Goal: Information Seeking & Learning: Understand process/instructions

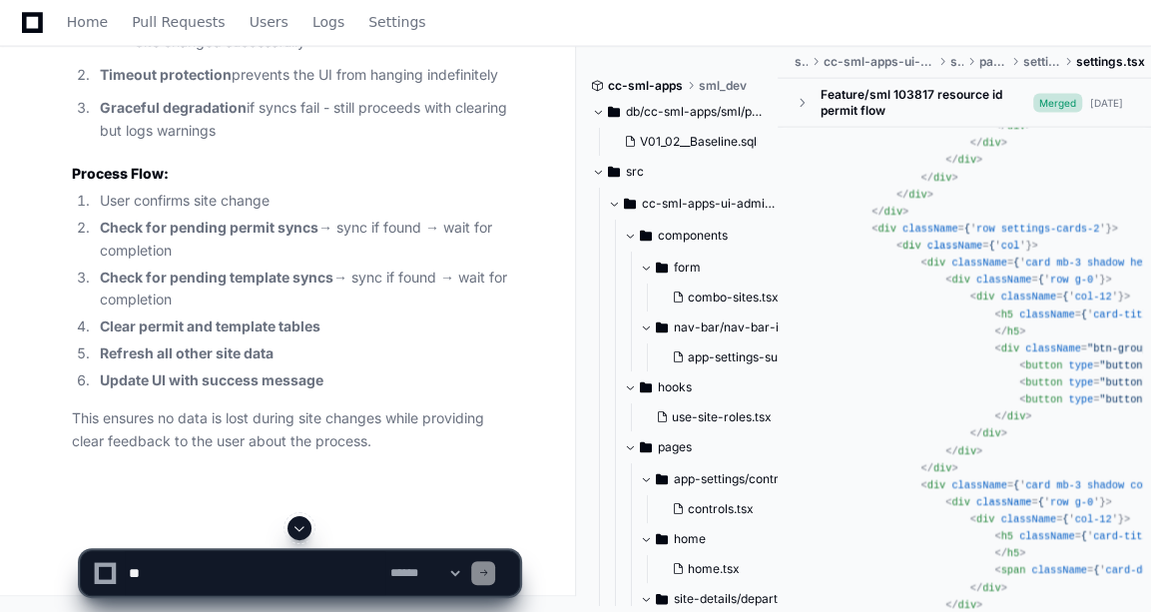
scroll to position [35106, 0]
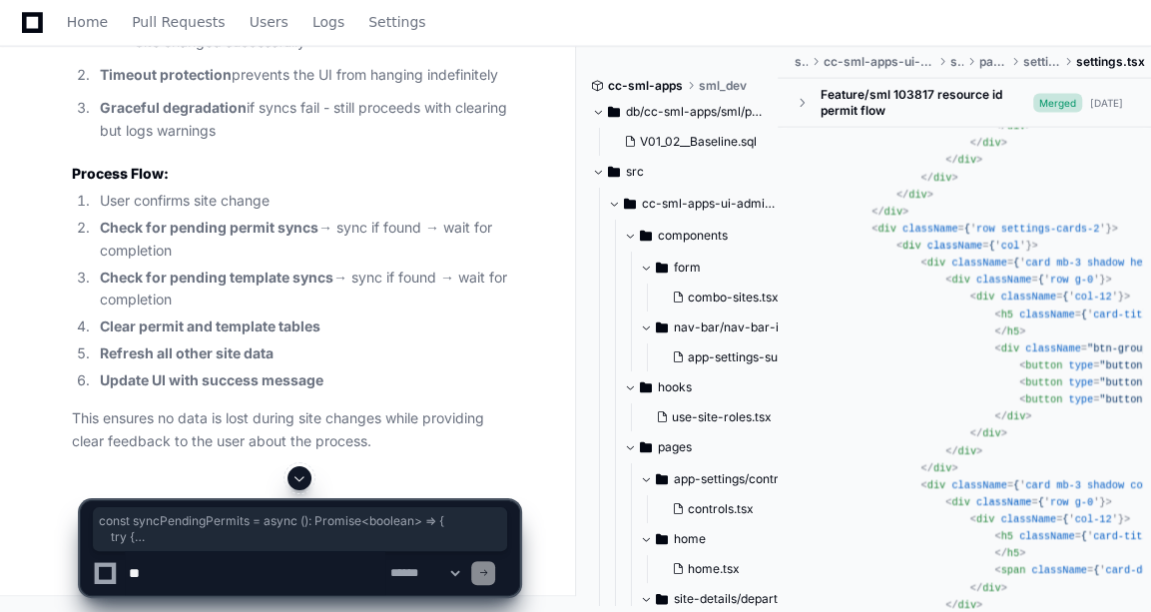
drag, startPoint x: 81, startPoint y: 317, endPoint x: 117, endPoint y: 458, distance: 145.2
copy div "const syncPendingPermits = async (): Promise < boolean > => { try { if (!naviga…"
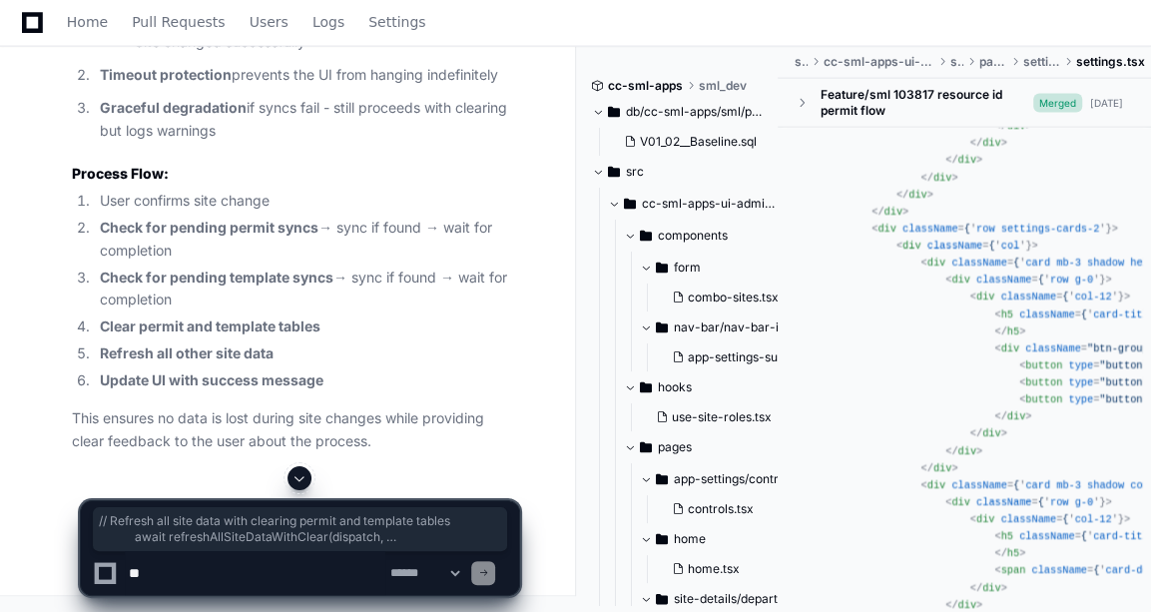
drag, startPoint x: 96, startPoint y: 407, endPoint x: 66, endPoint y: 141, distance: 268.2
copy div "const handleSiteChange = async ( ) => { if (!selectedSite) { triggerNotificatio…"
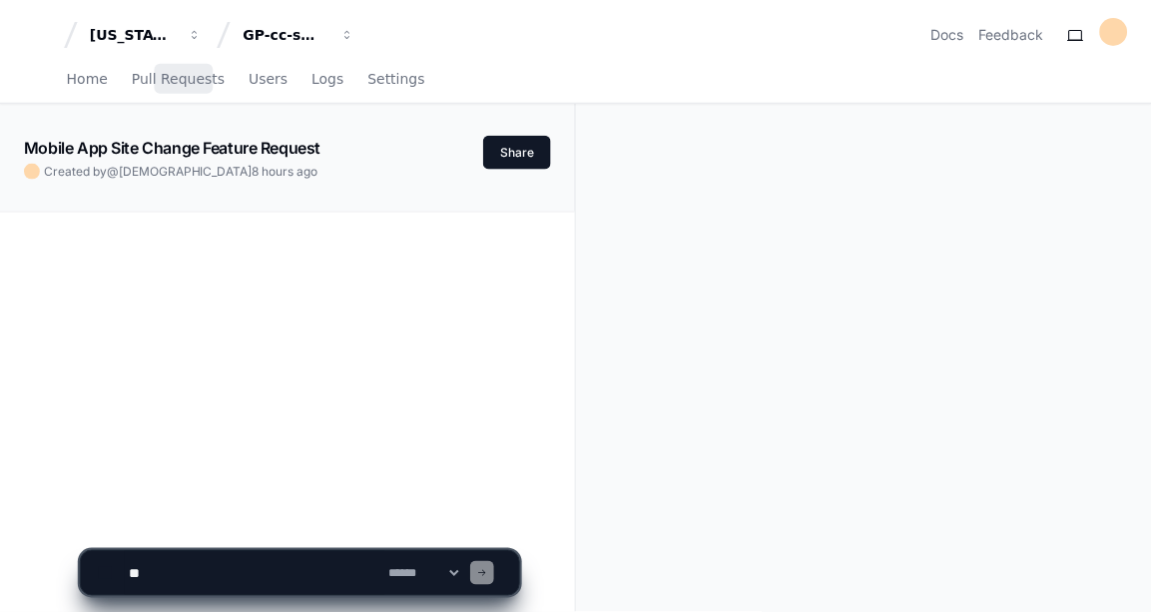
scroll to position [322, 0]
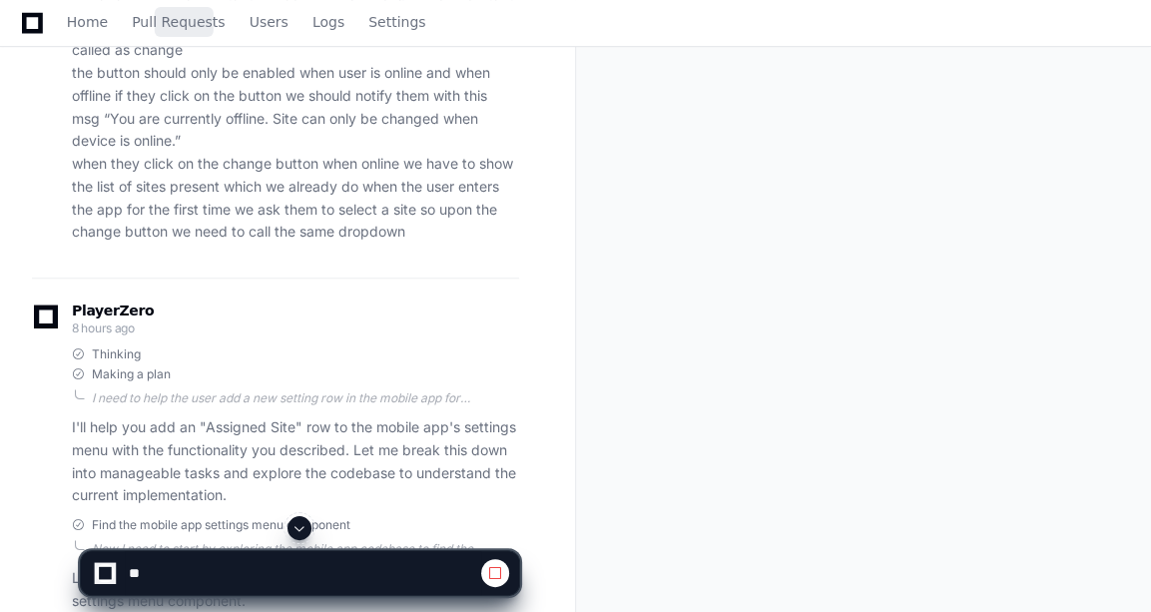
click at [295, 517] on button at bounding box center [299, 528] width 24 height 24
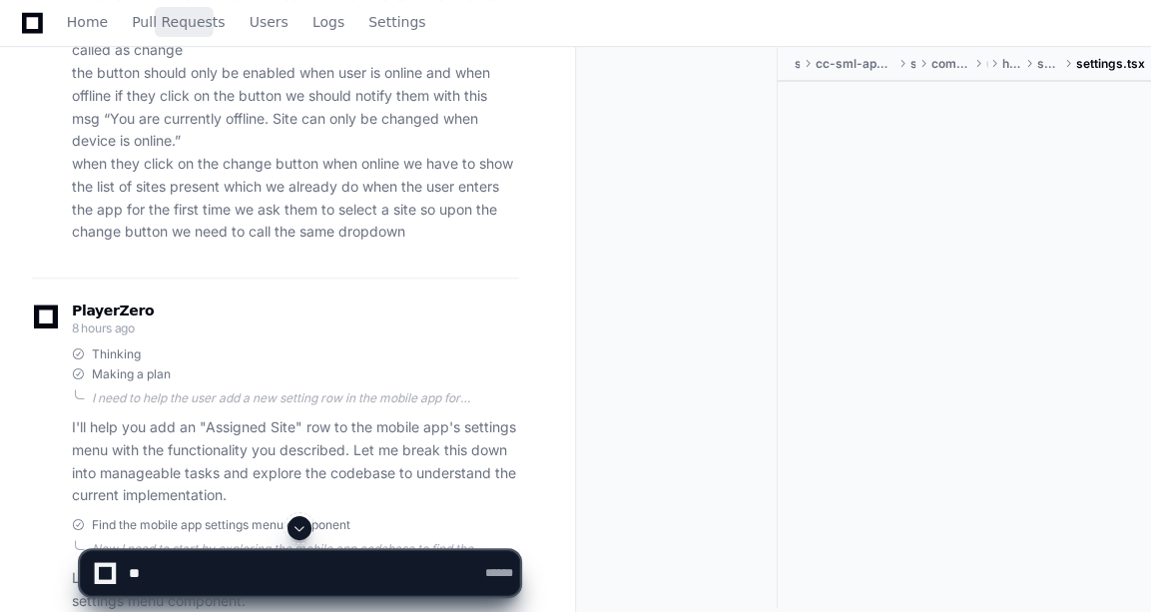
click at [295, 517] on button at bounding box center [299, 528] width 24 height 24
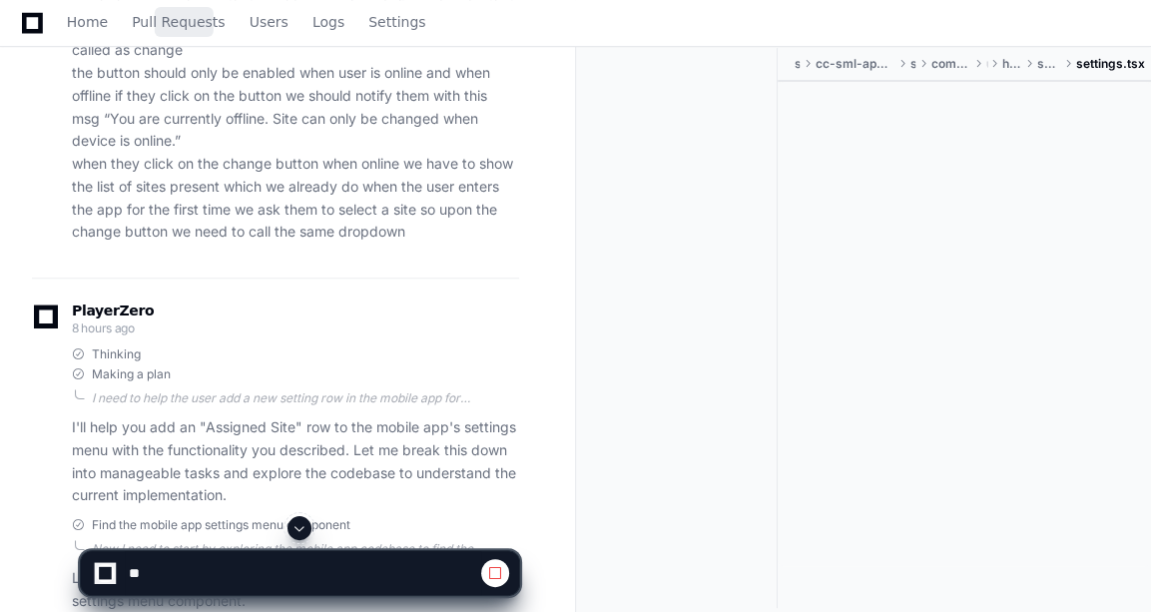
click at [295, 517] on button at bounding box center [299, 528] width 24 height 24
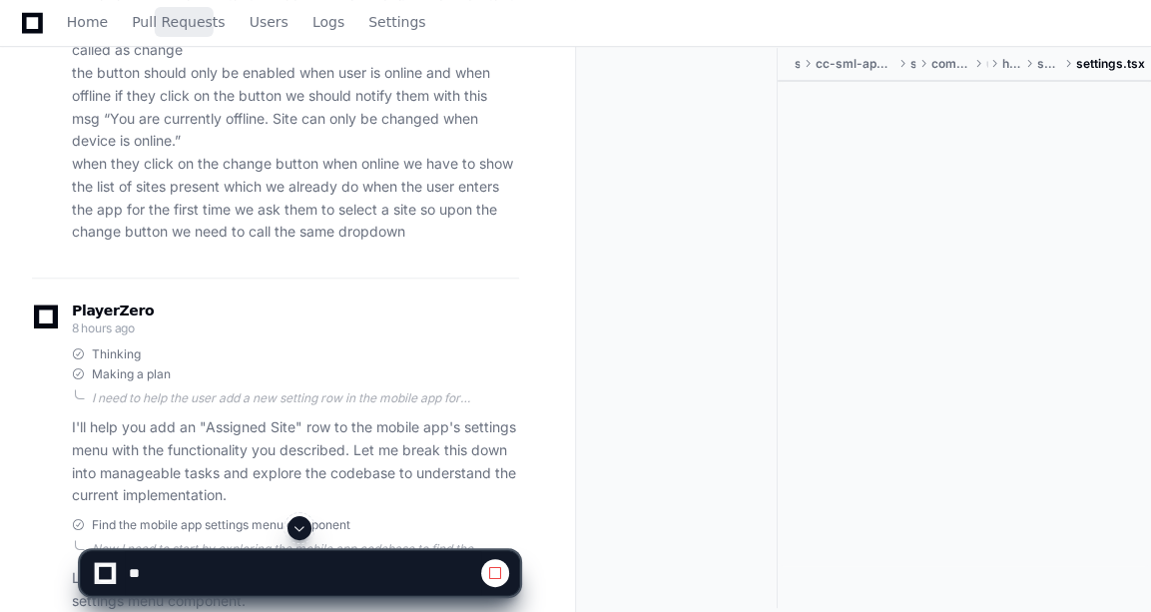
click at [295, 517] on button at bounding box center [299, 528] width 24 height 24
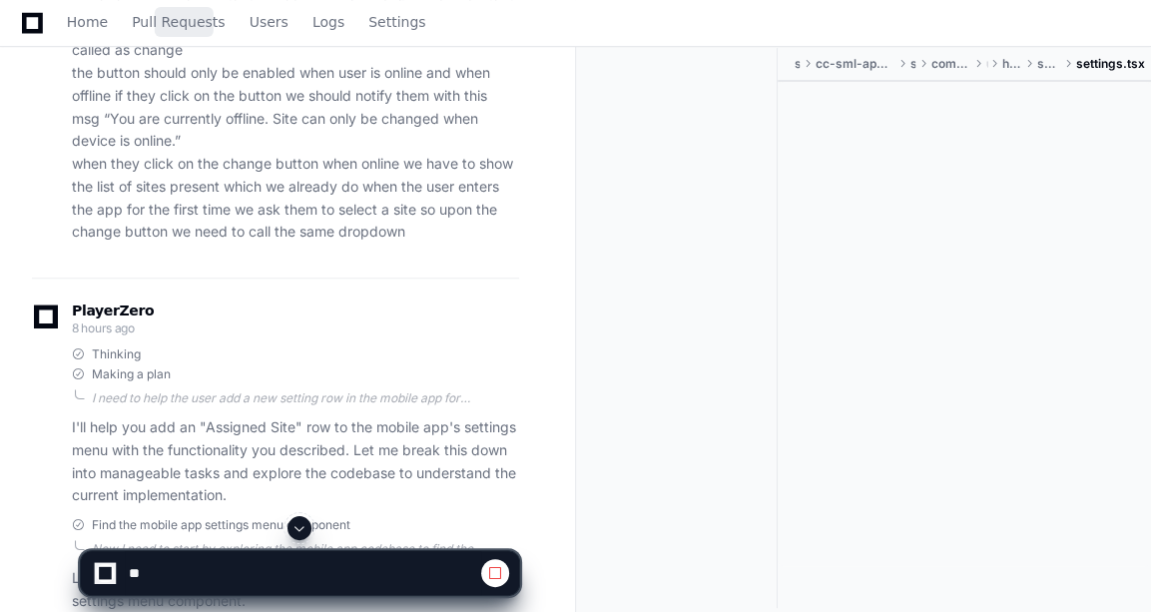
click at [295, 517] on button at bounding box center [299, 528] width 24 height 24
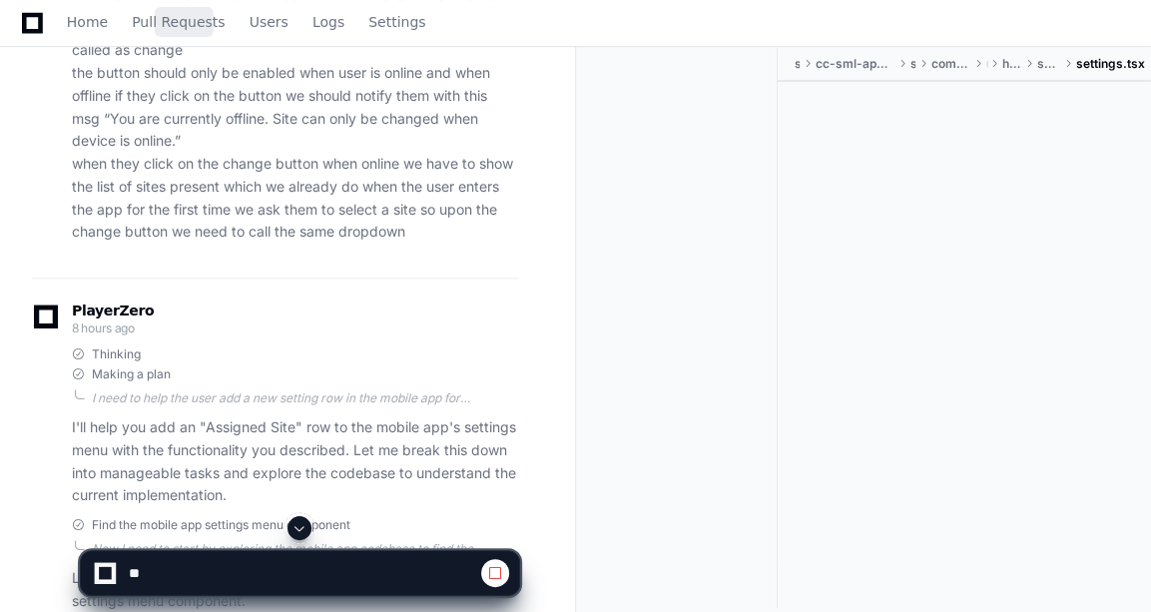
click at [295, 517] on button at bounding box center [299, 528] width 24 height 24
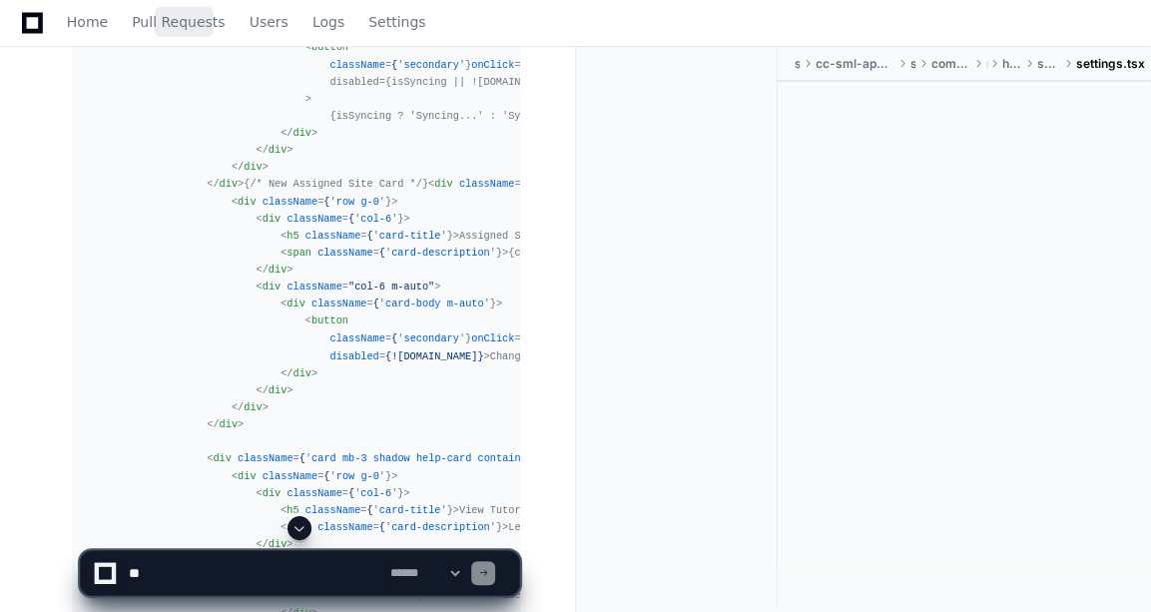
click at [295, 517] on button at bounding box center [299, 528] width 24 height 24
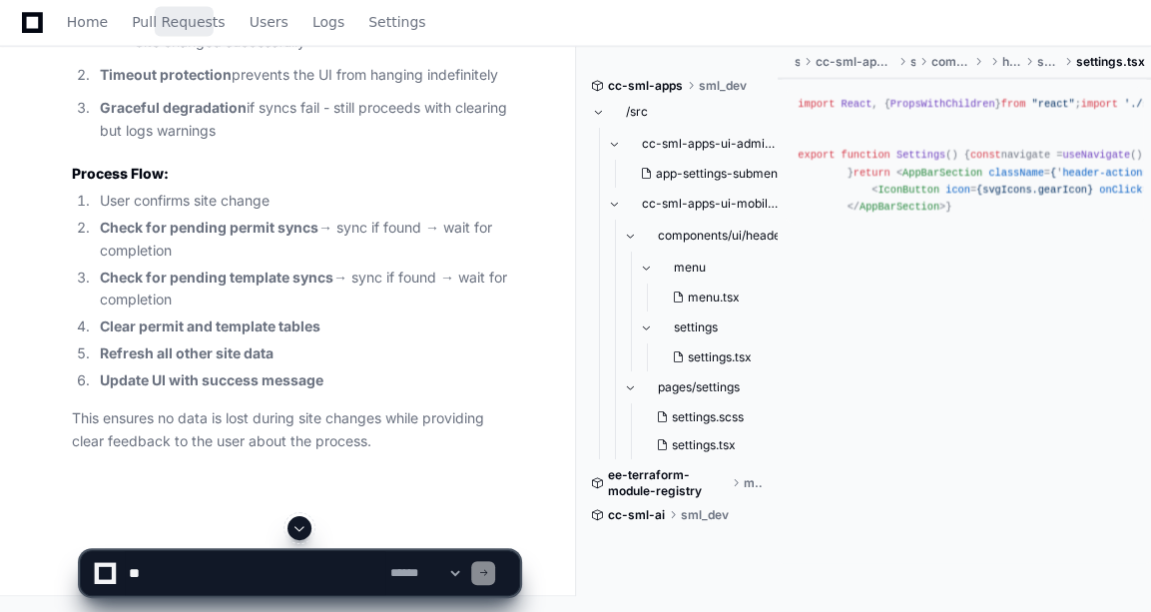
click at [295, 517] on button at bounding box center [299, 528] width 24 height 24
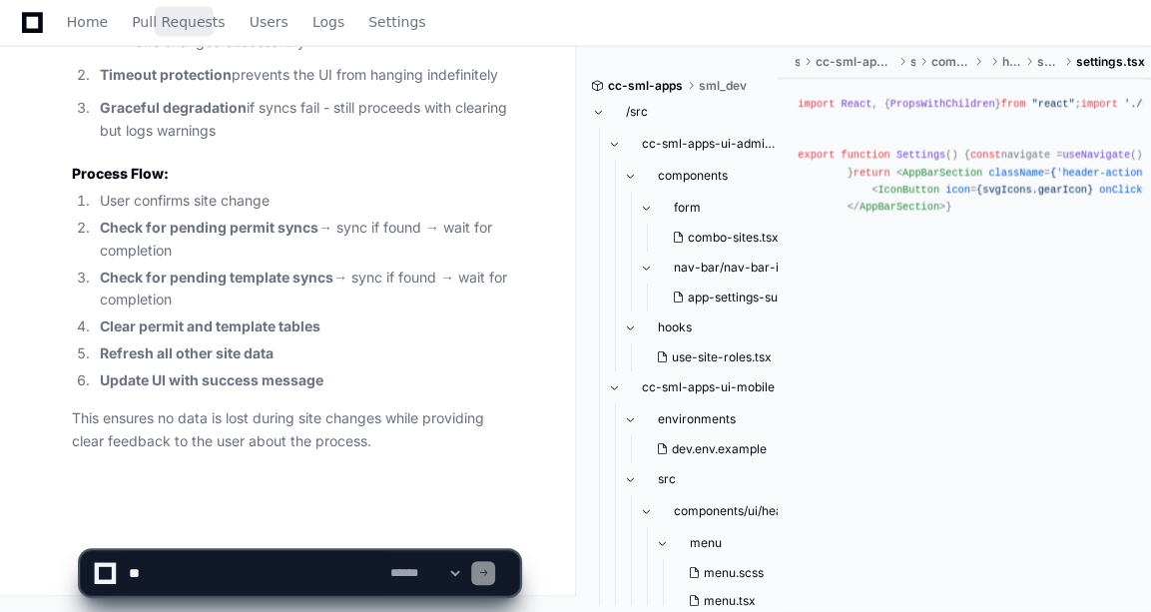
scroll to position [42354, 0]
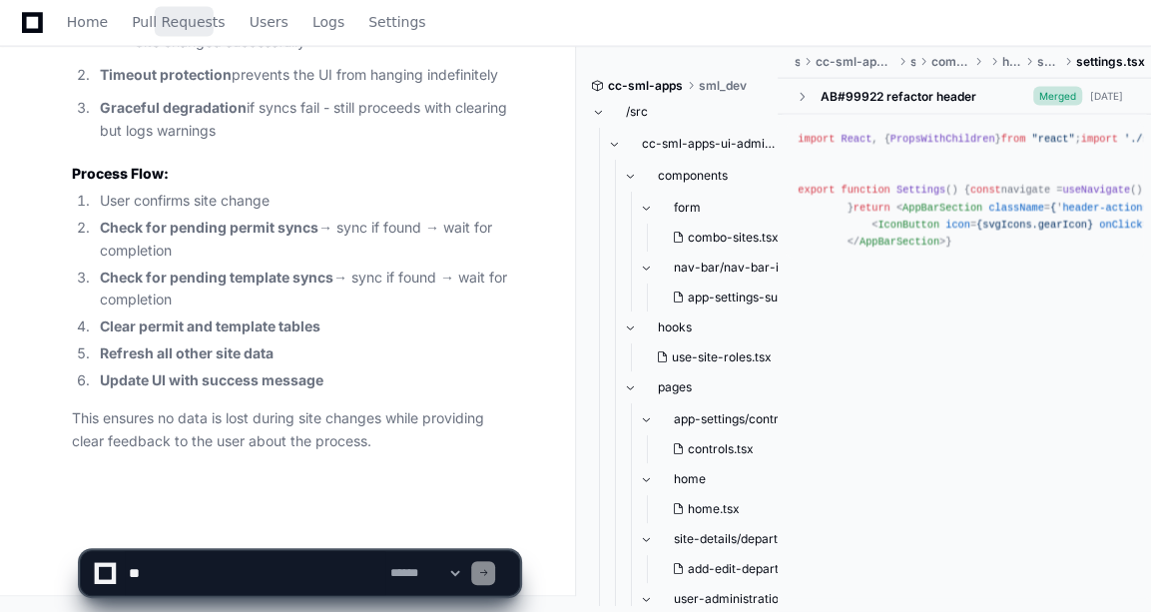
click at [295, 517] on app-app-chat-input "**********" at bounding box center [300, 556] width 440 height 80
click at [207, 558] on textarea at bounding box center [255, 573] width 260 height 44
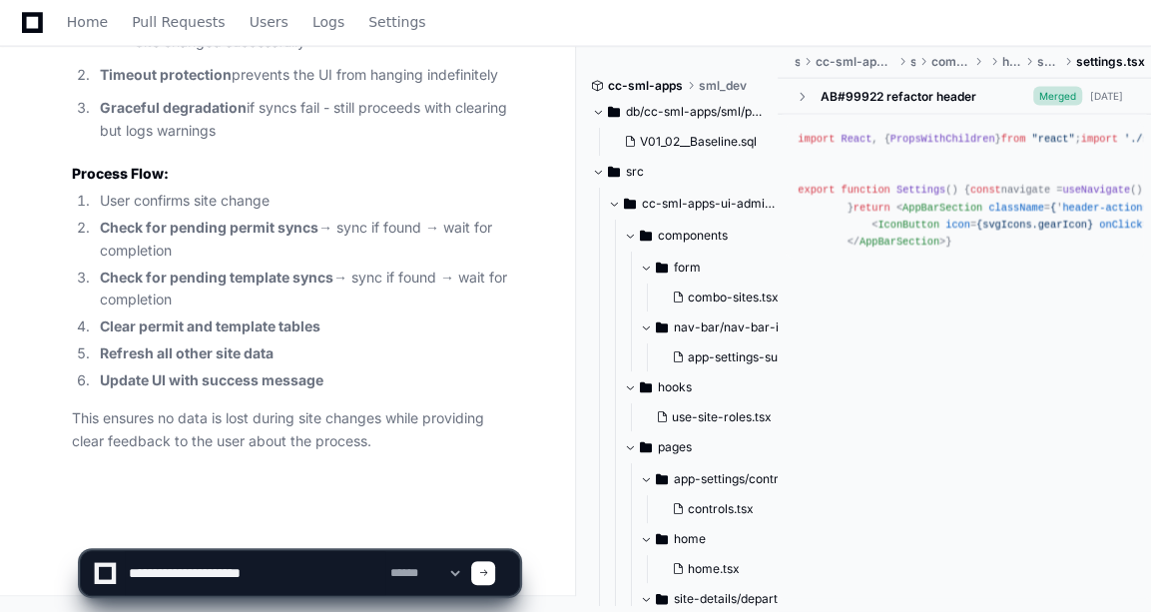
click at [404, 412] on p "This ensures no data is lost during site changes while providing clear feedback…" at bounding box center [295, 430] width 447 height 46
click at [325, 580] on textarea at bounding box center [255, 573] width 260 height 44
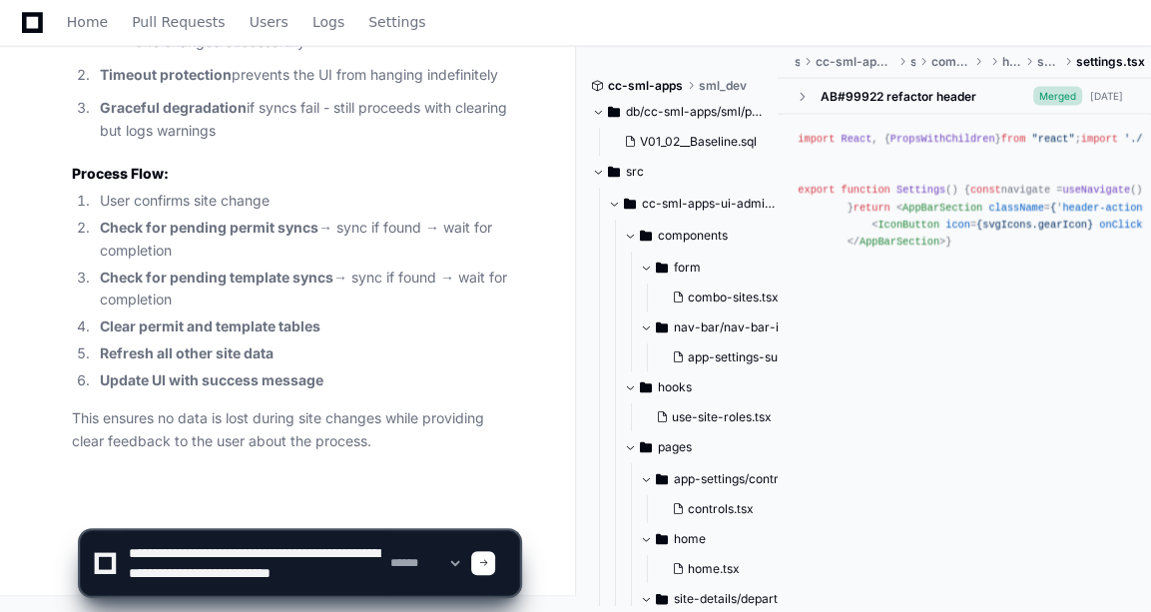
scroll to position [6, 0]
type textarea "**********"
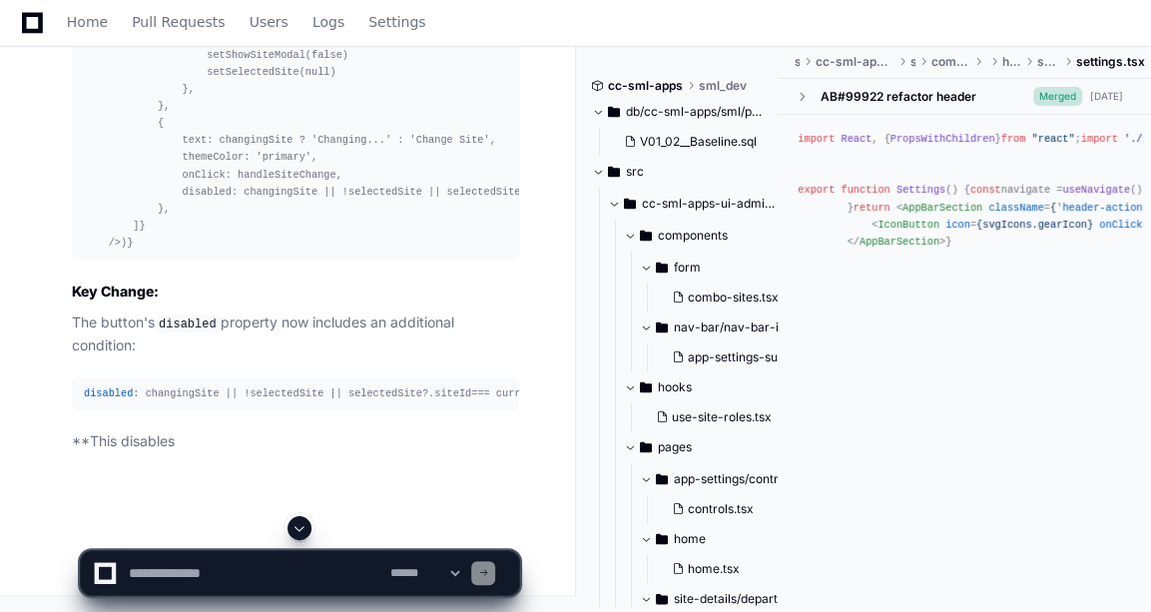
scroll to position [43313, 0]
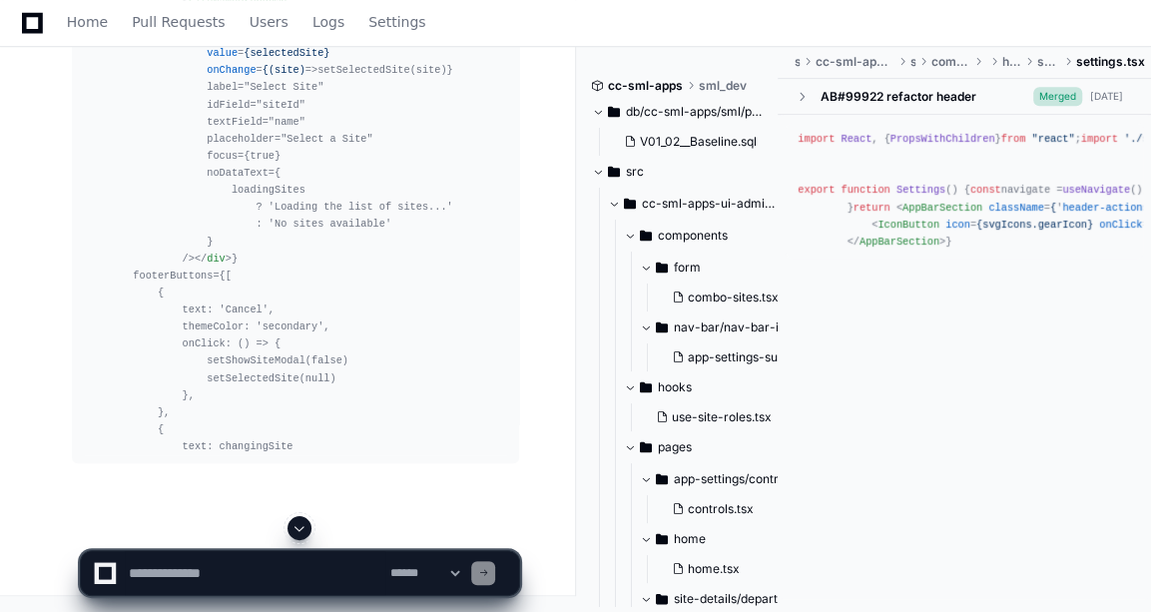
click at [305, 526] on span at bounding box center [299, 528] width 16 height 16
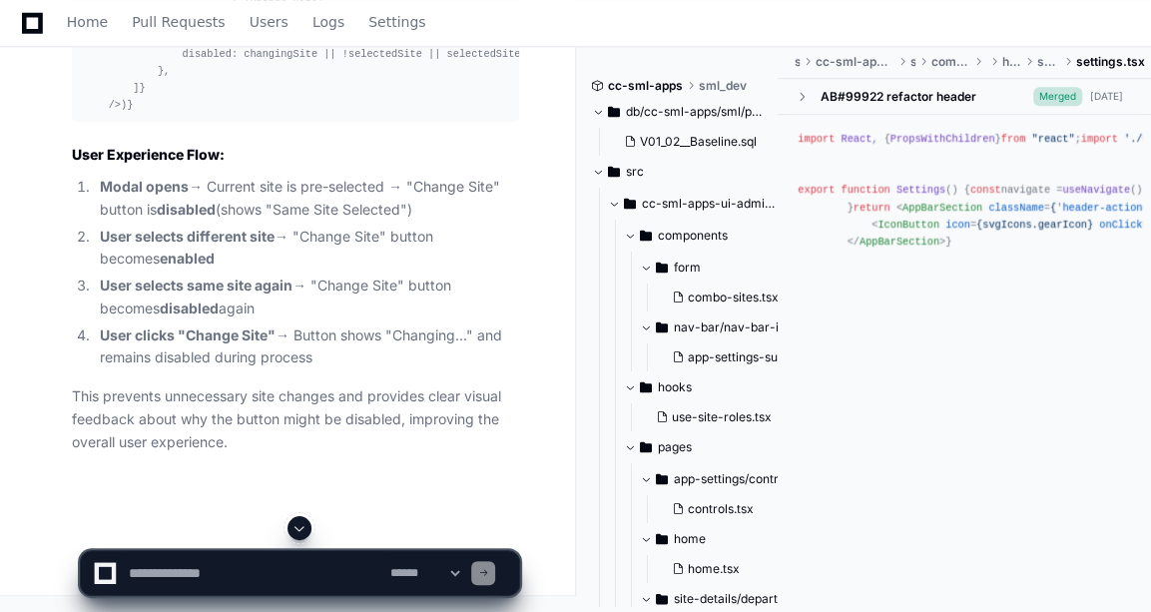
click at [305, 526] on span at bounding box center [299, 528] width 16 height 16
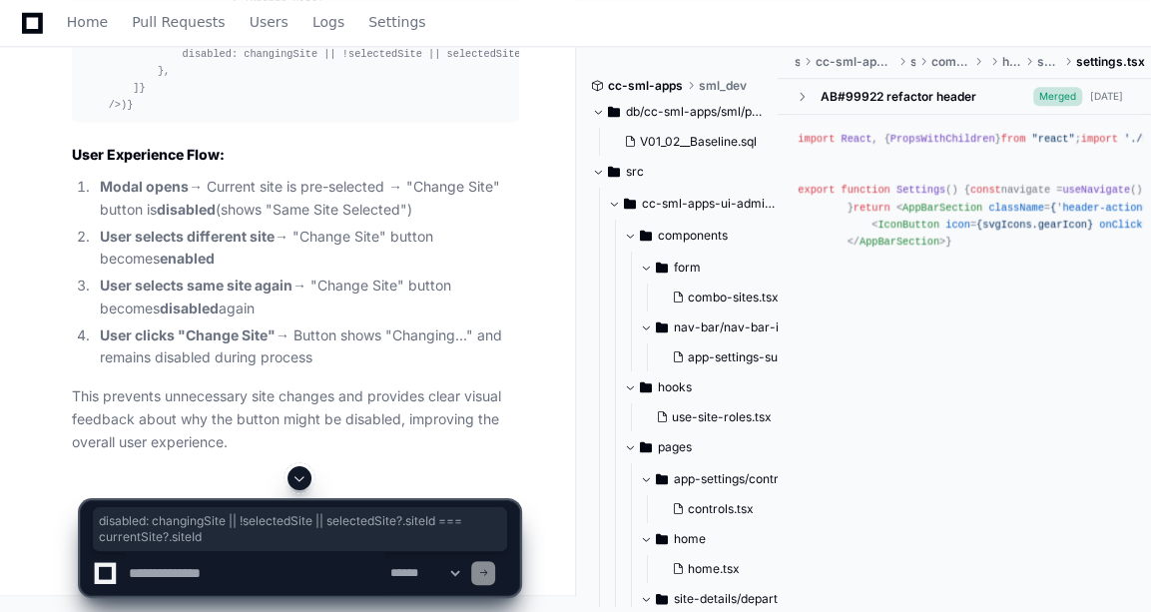
copy article "disabled : changingSite || !selectedSite || selectedSite?. siteId === currentSi…"
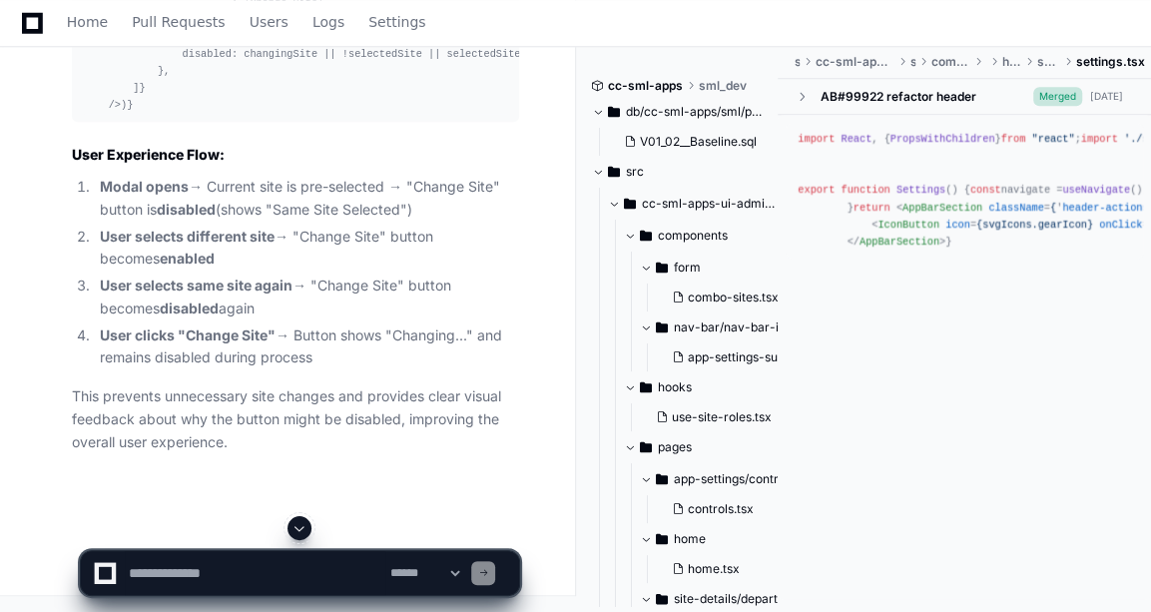
click at [254, 569] on textarea at bounding box center [255, 573] width 260 height 44
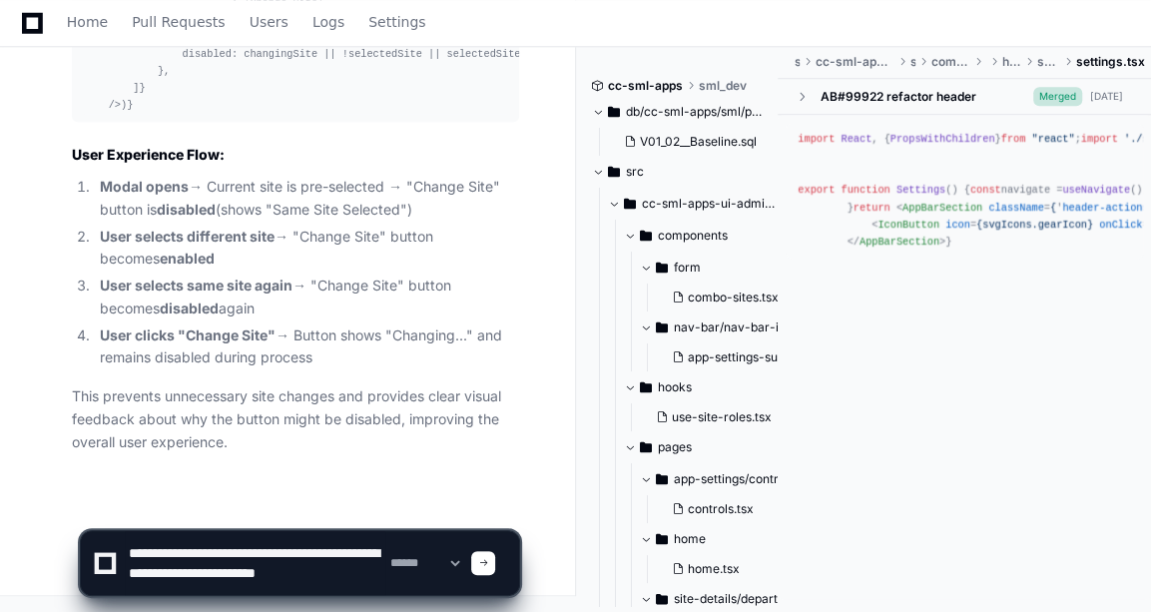
scroll to position [6, 0]
click at [365, 571] on textarea at bounding box center [255, 563] width 260 height 64
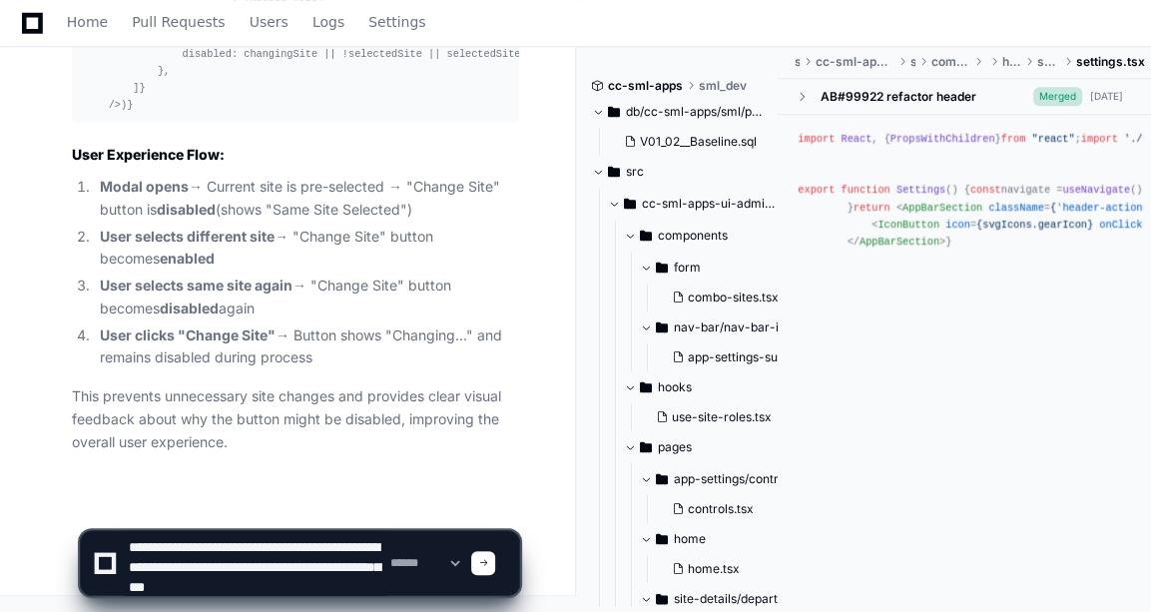
click at [369, 586] on textarea at bounding box center [255, 563] width 260 height 64
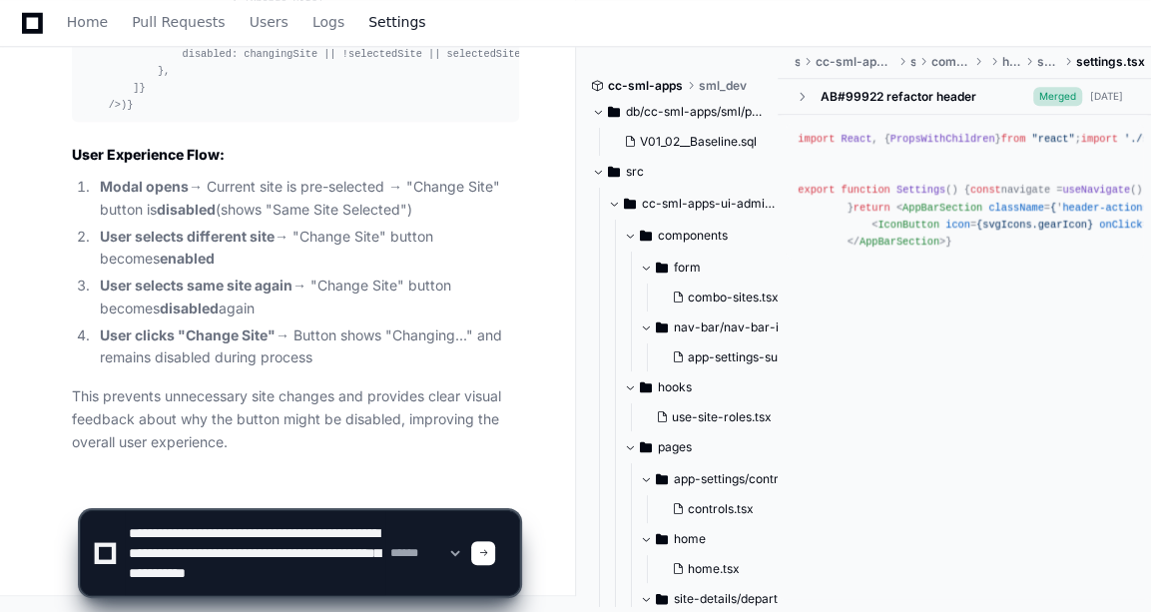
type textarea "**********"
drag, startPoint x: 223, startPoint y: 583, endPoint x: 112, endPoint y: 516, distance: 129.4
click at [112, 516] on div "**********" at bounding box center [300, 553] width 414 height 84
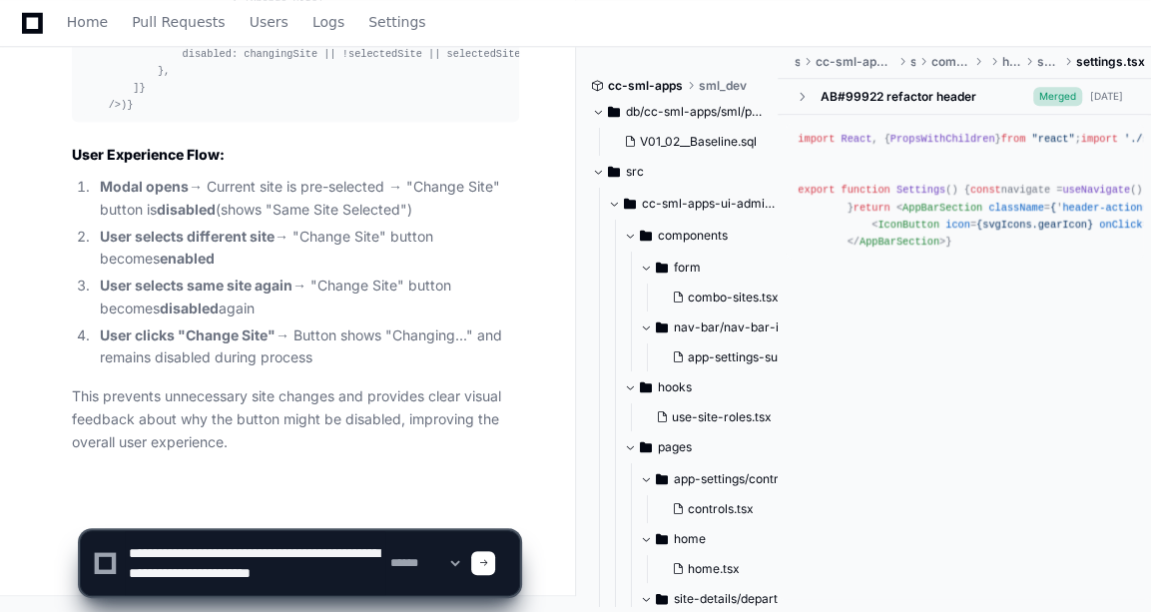
scroll to position [6, 0]
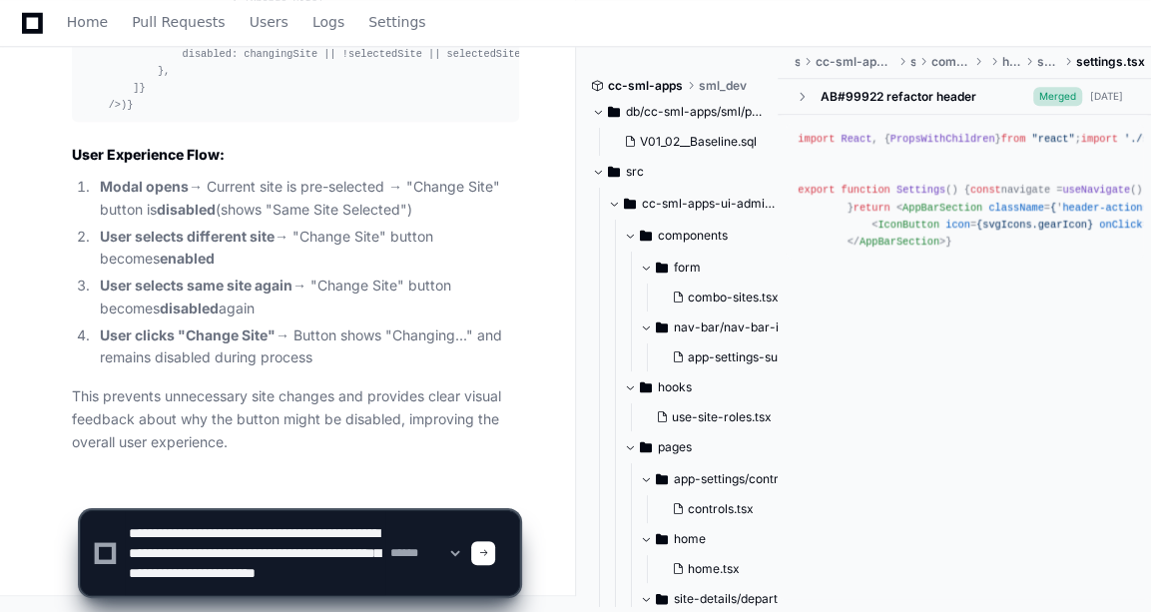
drag, startPoint x: 335, startPoint y: 562, endPoint x: 347, endPoint y: 582, distance: 23.3
click at [347, 582] on textarea at bounding box center [255, 553] width 260 height 84
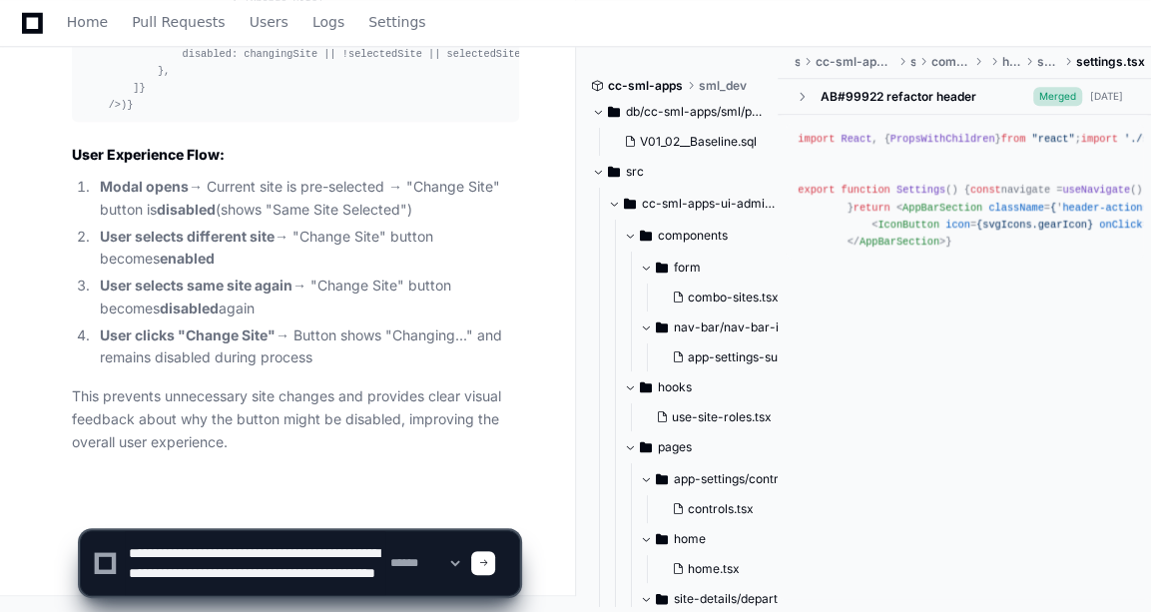
paste textarea "**********"
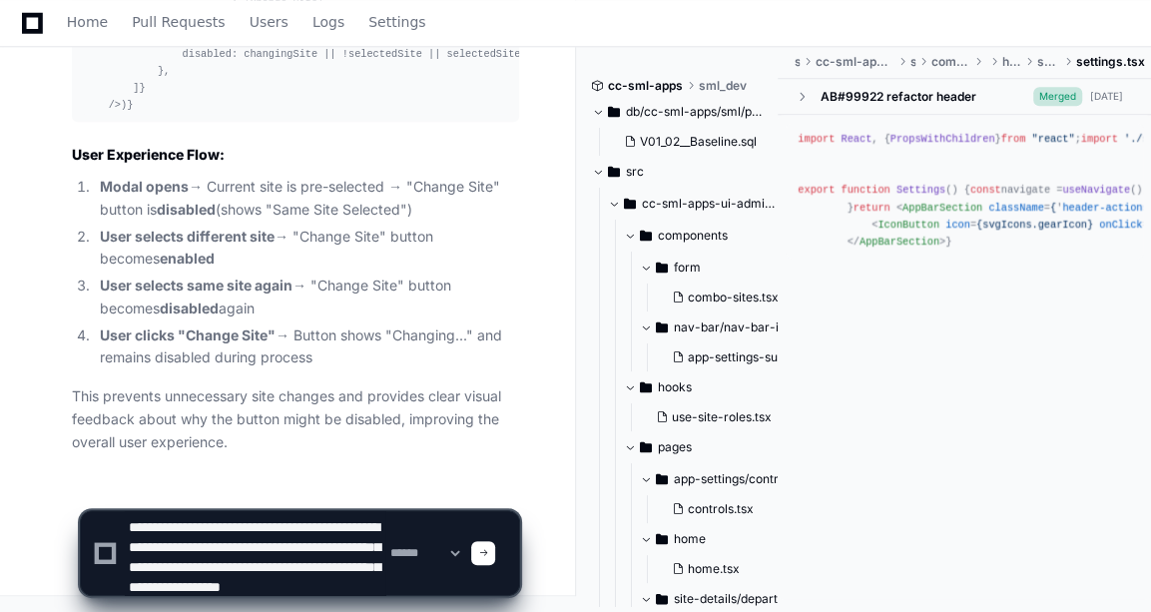
scroll to position [26, 0]
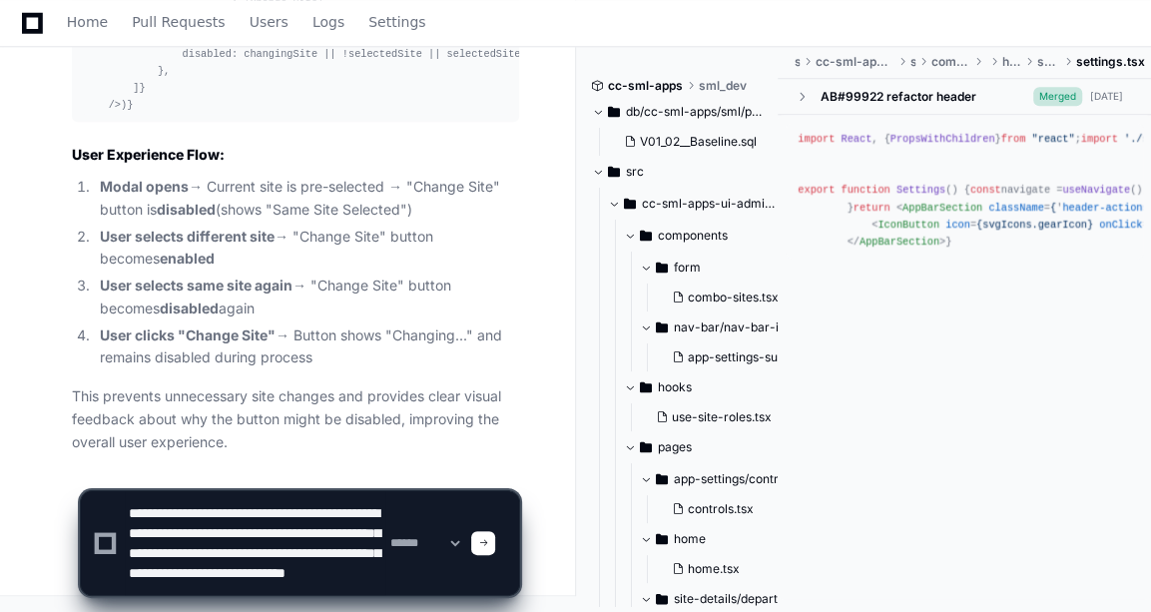
type textarea "**********"
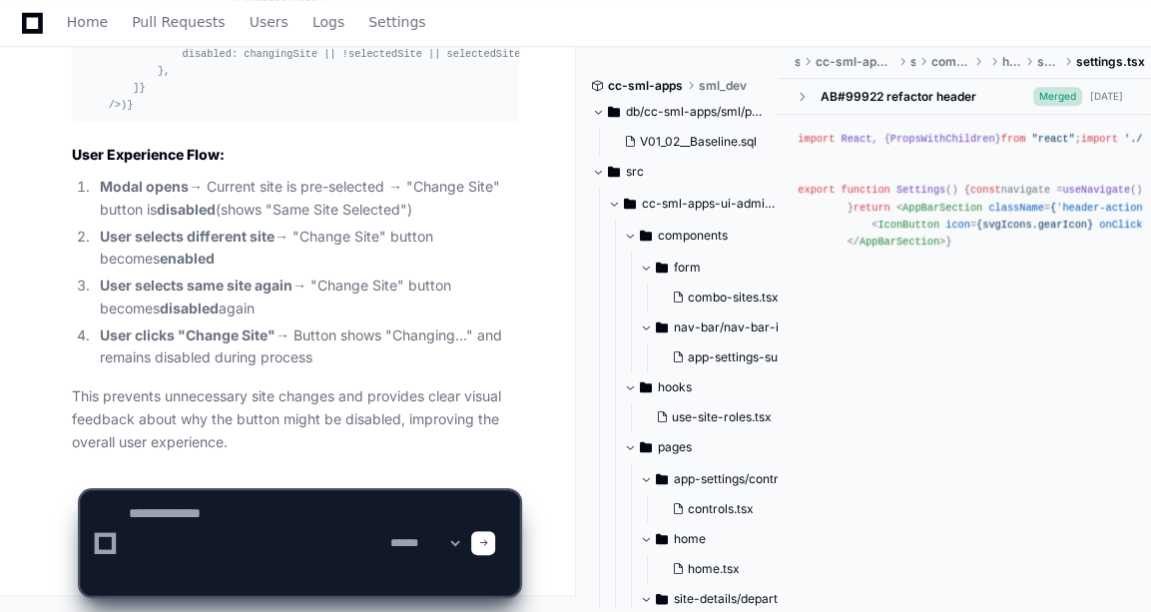
scroll to position [0, 0]
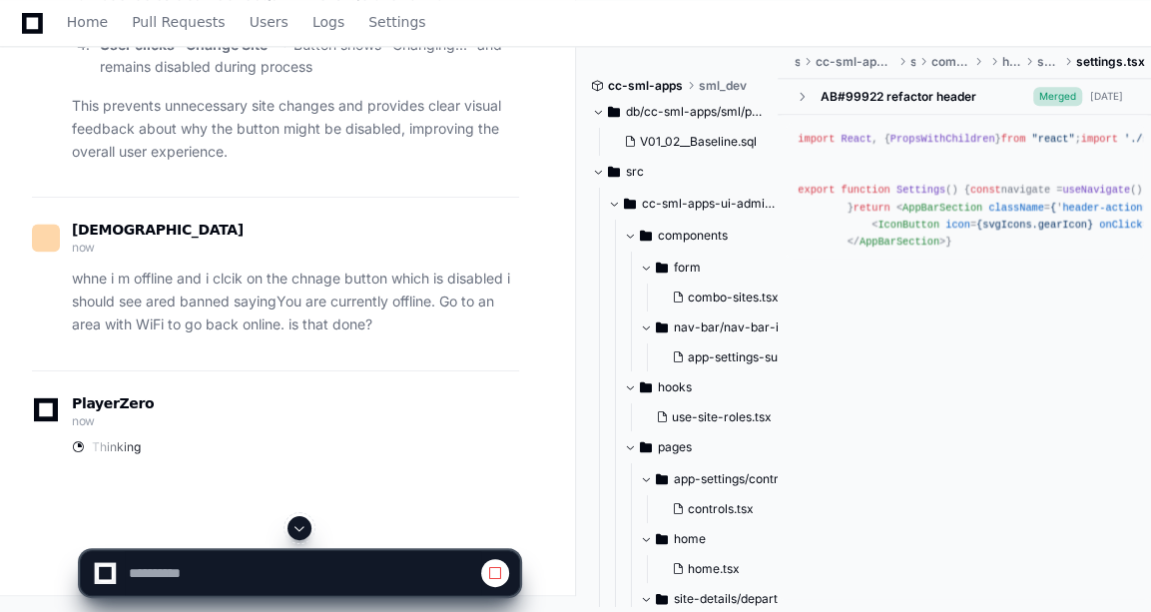
click at [293, 536] on button at bounding box center [299, 528] width 24 height 24
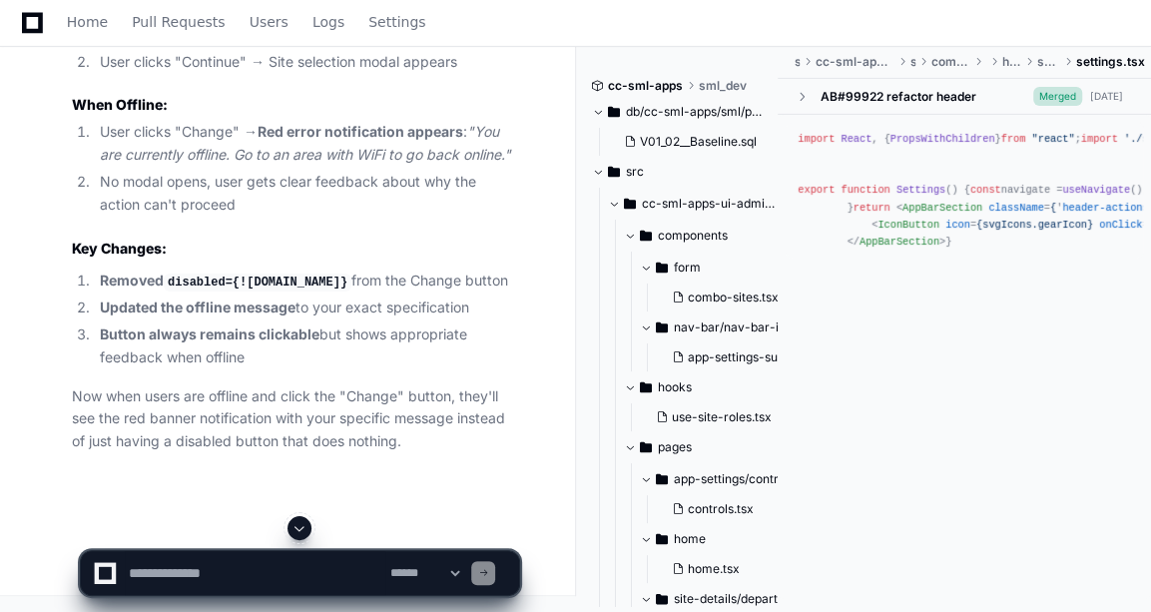
scroll to position [48726, 0]
click at [378, 253] on h2 "Key Changes:" at bounding box center [295, 249] width 447 height 20
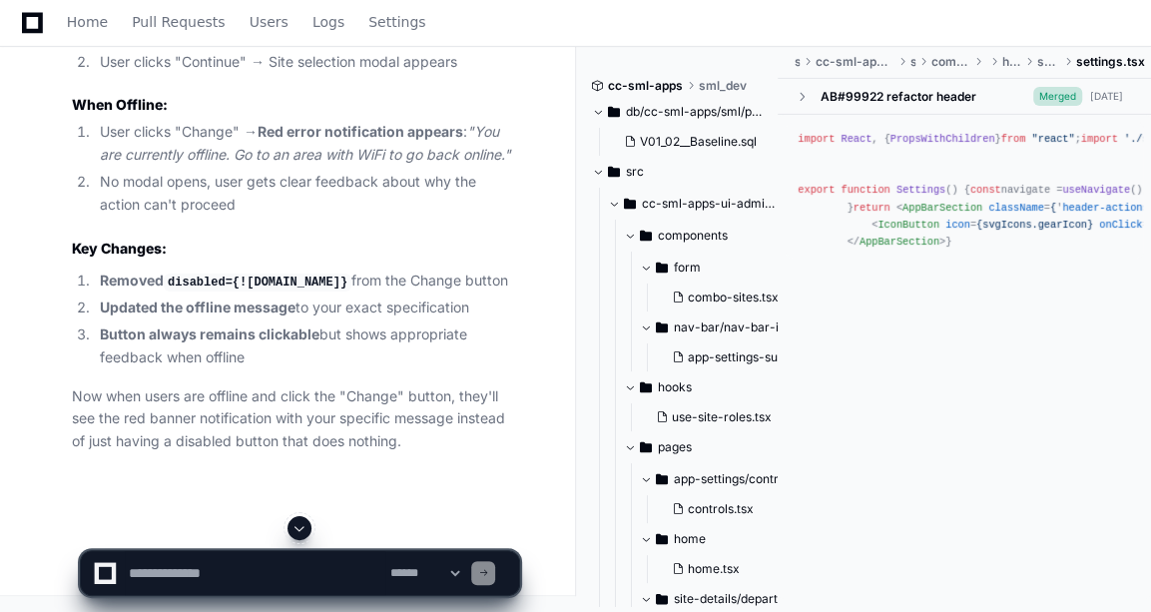
scroll to position [48257, 0]
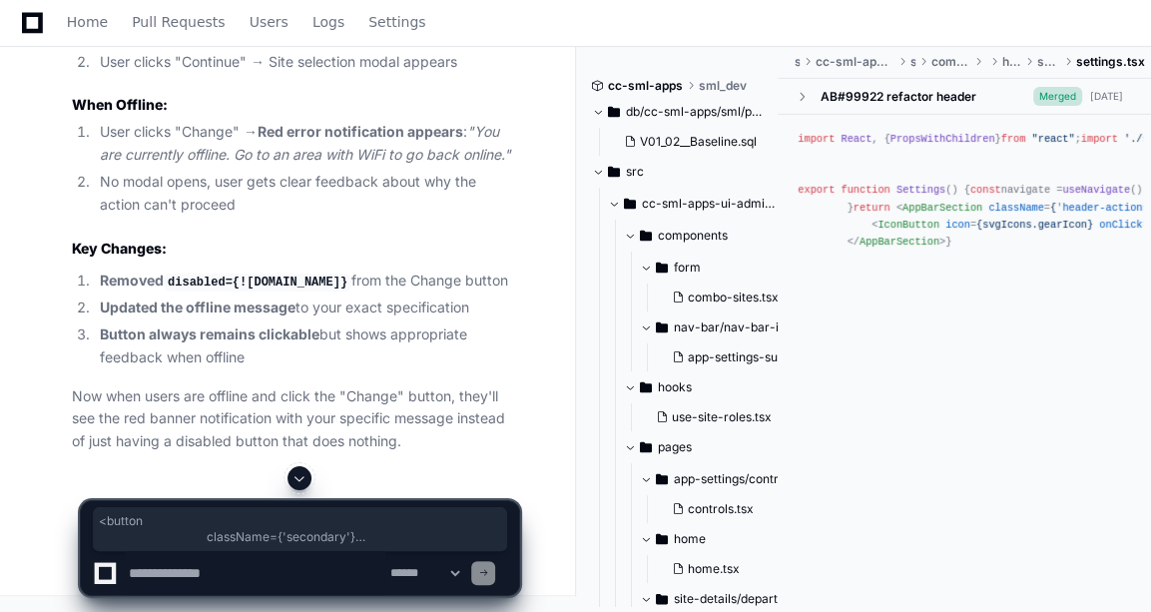
drag, startPoint x: 220, startPoint y: 360, endPoint x: 193, endPoint y: 190, distance: 172.8
drag, startPoint x: 193, startPoint y: 190, endPoint x: 449, endPoint y: 238, distance: 260.9
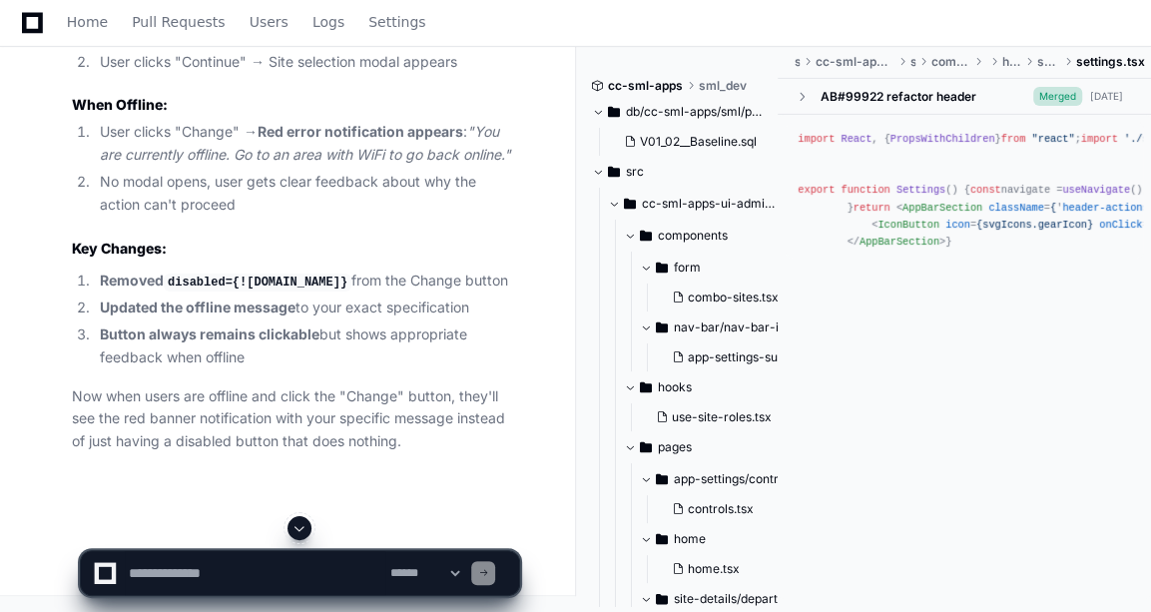
scroll to position [48144, 0]
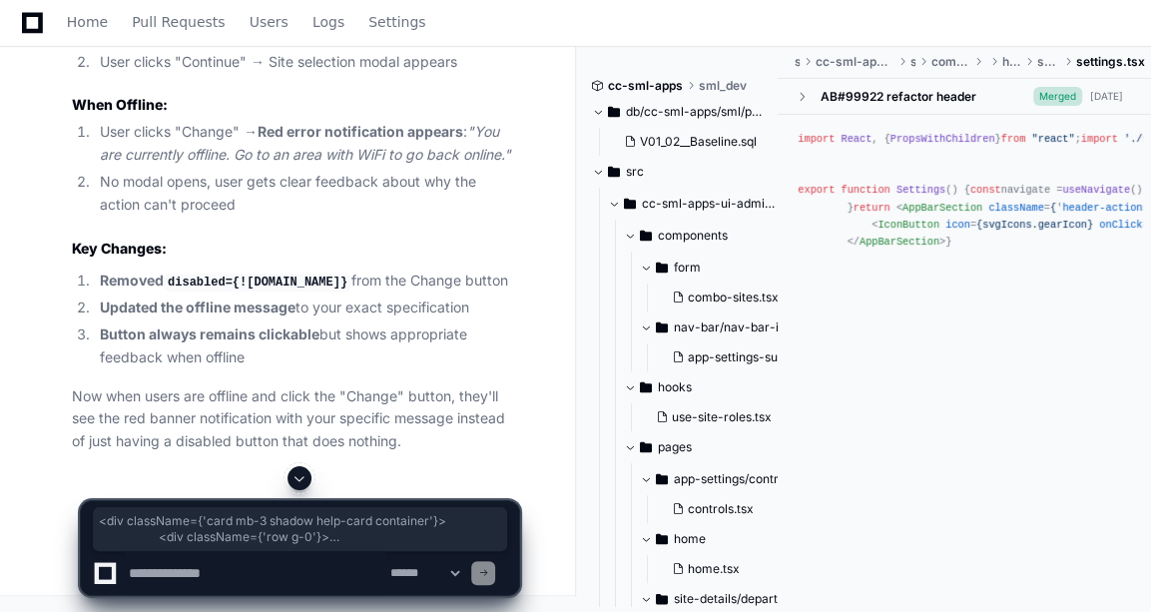
drag, startPoint x: 127, startPoint y: 139, endPoint x: 163, endPoint y: 465, distance: 328.3
copy div "<div className={'card mb-3 shadow help-card container'}> <div className={'row g…"
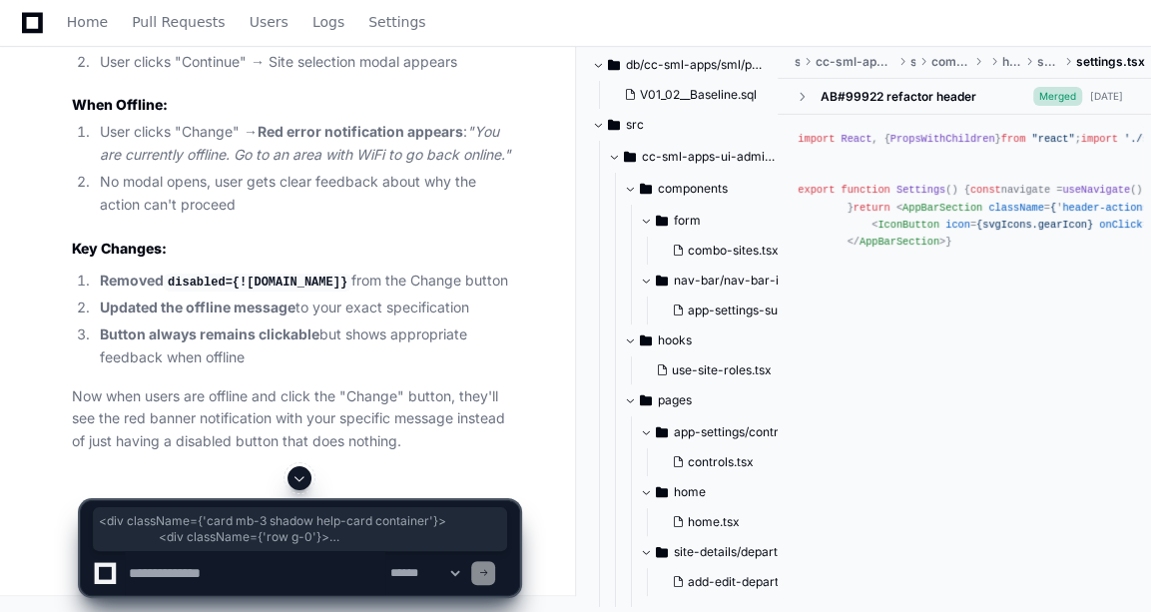
scroll to position [48164, 0]
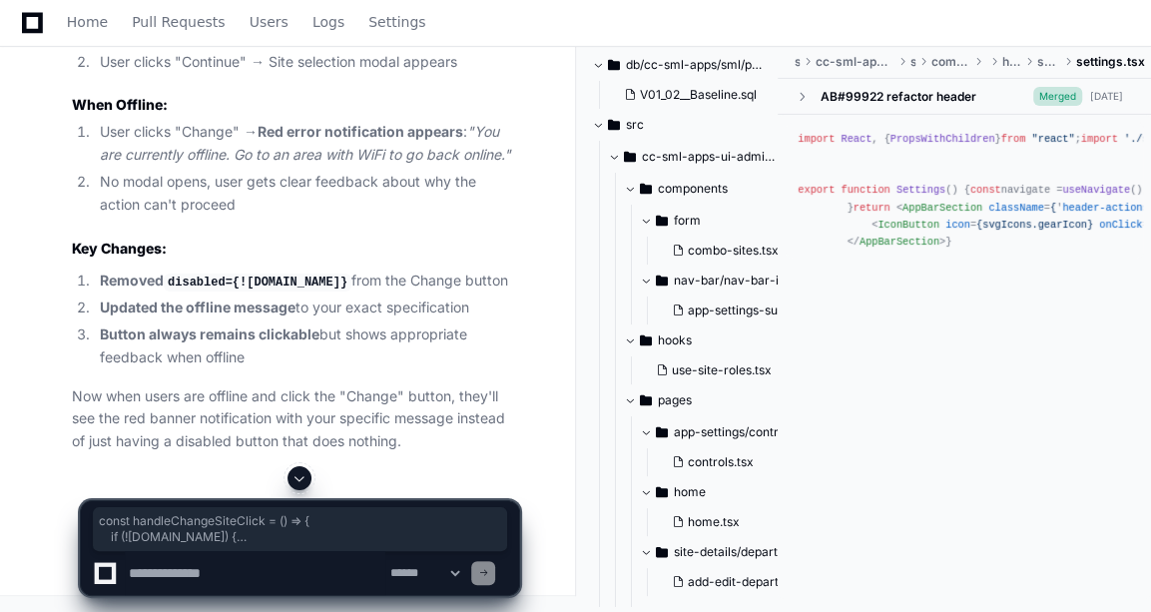
drag, startPoint x: 86, startPoint y: 107, endPoint x: 98, endPoint y: 299, distance: 193.0
copy div "const handleChangeSiteClick = ( ) => { if (!navigator. onLine ) { triggerNotifi…"
